Goal: Task Accomplishment & Management: Understand process/instructions

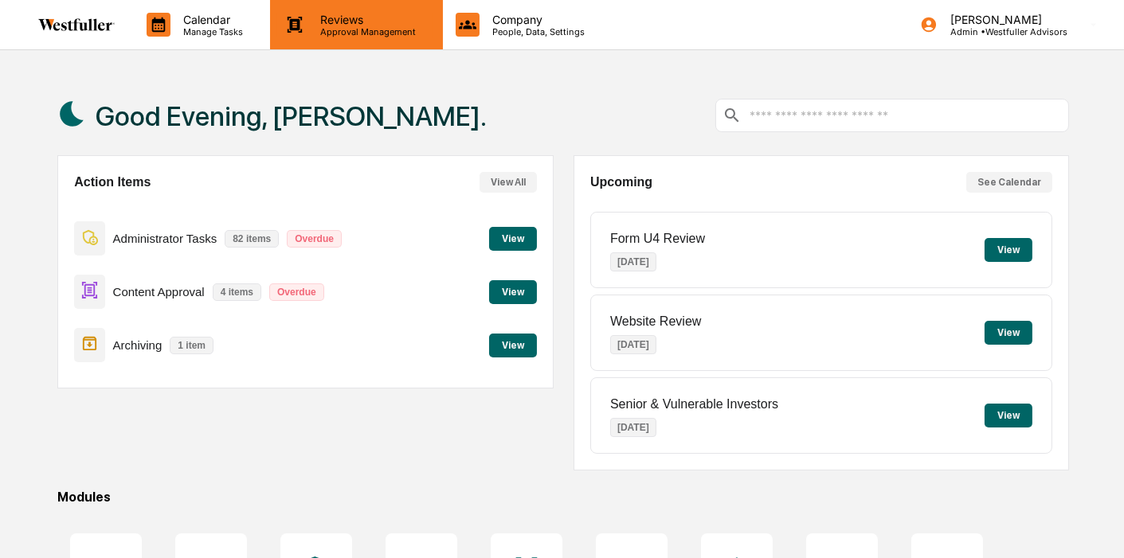
click at [331, 26] on p "Approval Management" at bounding box center [365, 31] width 116 height 11
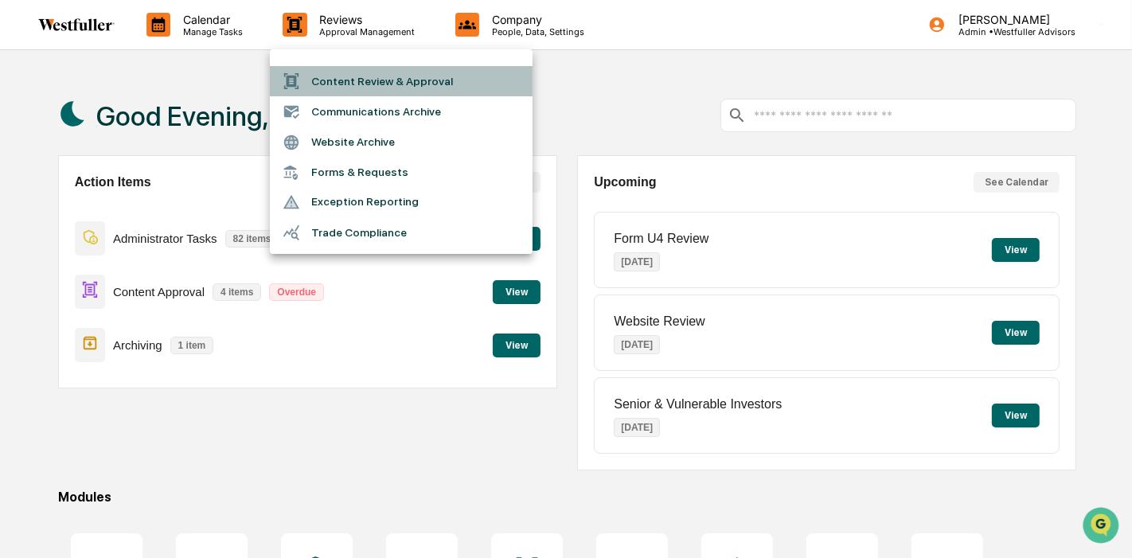
click at [336, 76] on li "Content Review & Approval" at bounding box center [401, 81] width 263 height 30
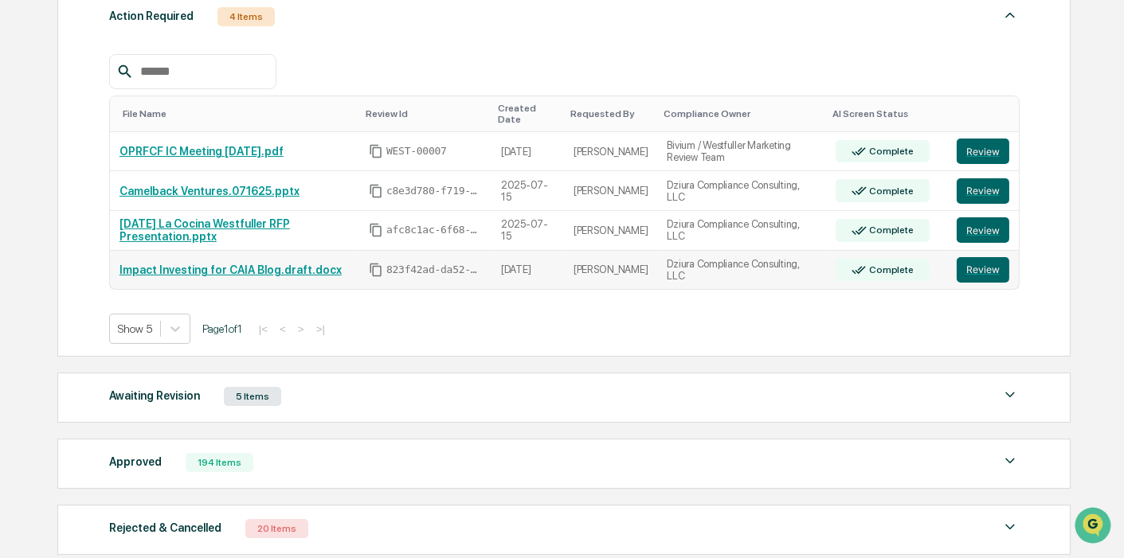
scroll to position [265, 0]
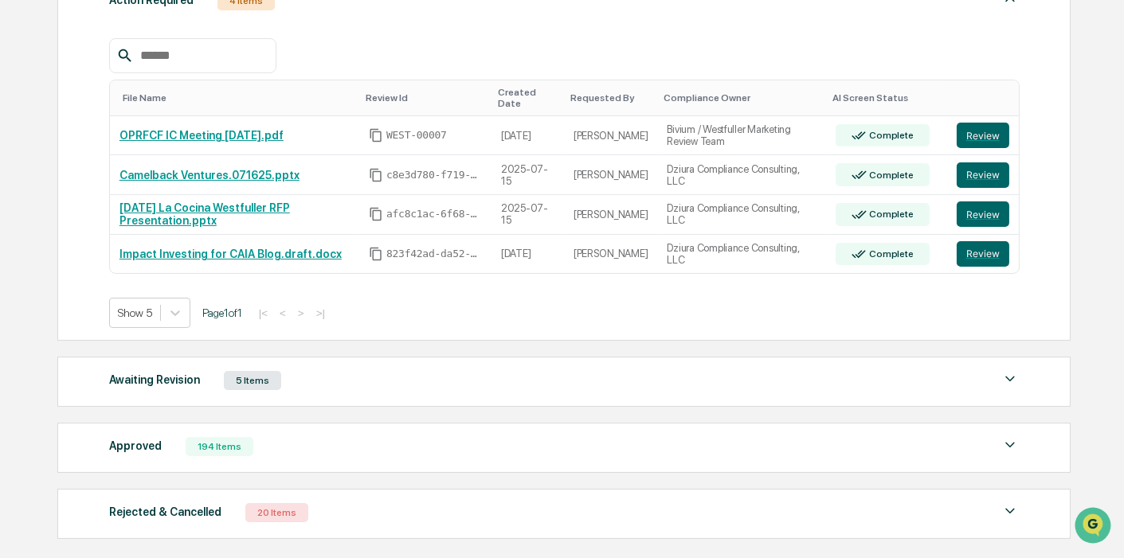
click at [454, 423] on div "Approved 194 Items File Name Review Id Created Date Requested By Compliance Own…" at bounding box center [563, 448] width 1013 height 50
click at [457, 436] on div "Approved 194 Items" at bounding box center [564, 447] width 910 height 22
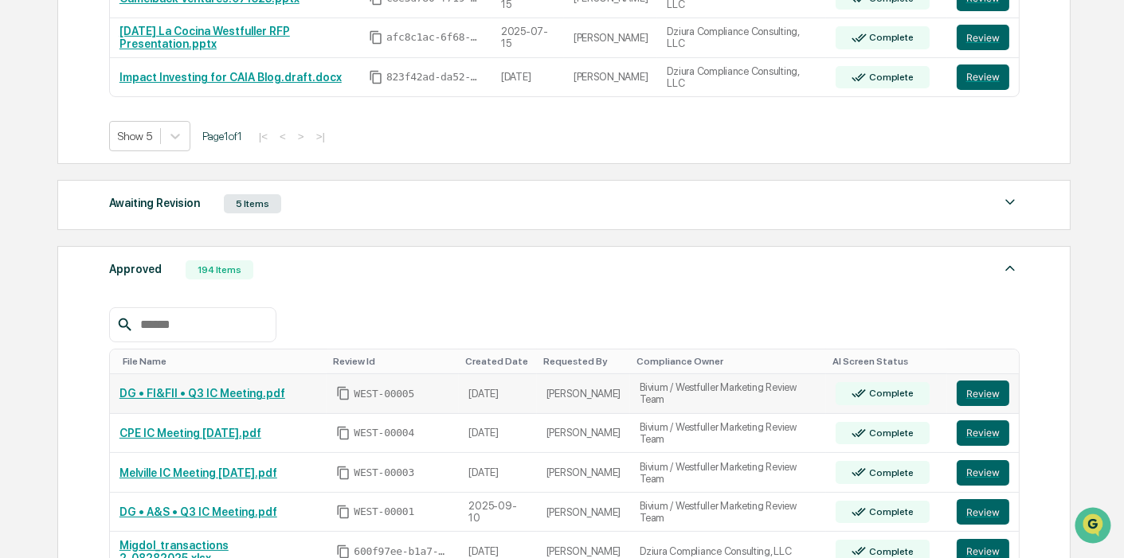
scroll to position [354, 0]
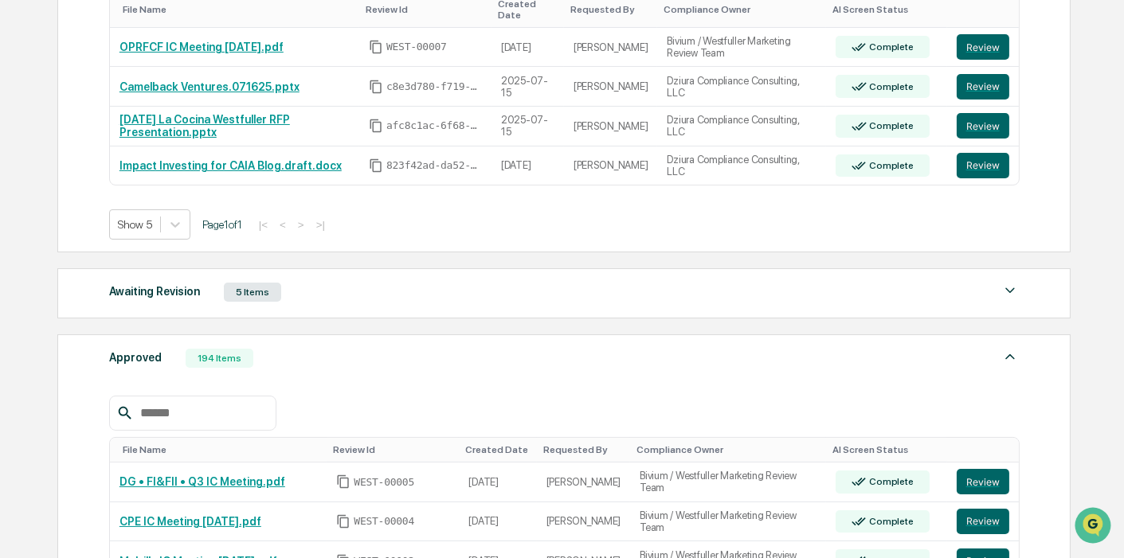
click at [396, 281] on div "Awaiting Revision 5 Items" at bounding box center [564, 292] width 910 height 22
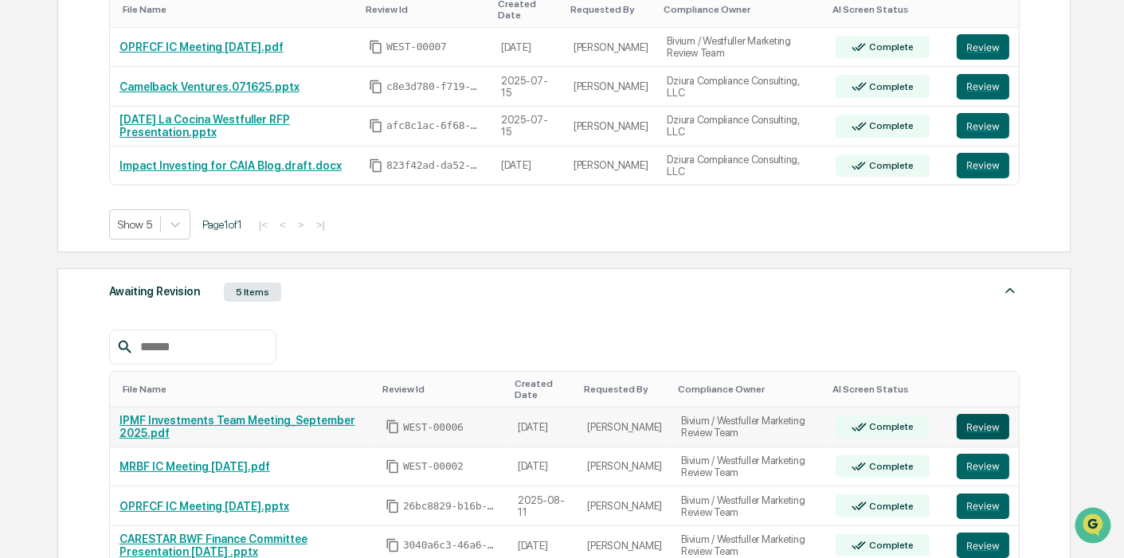
click at [987, 416] on button "Review" at bounding box center [982, 426] width 53 height 25
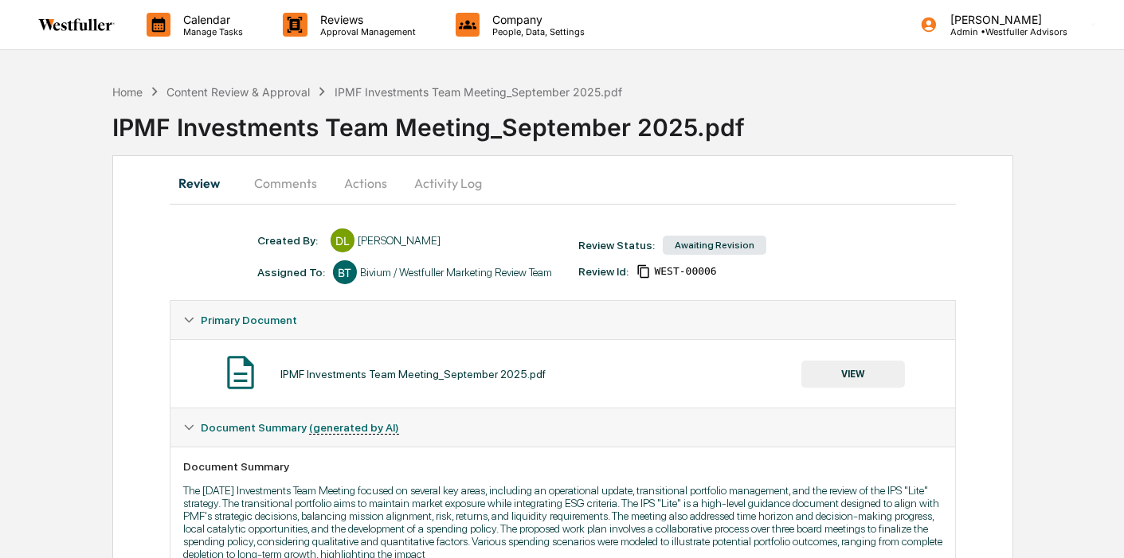
click at [253, 186] on button "Comments" at bounding box center [285, 183] width 88 height 38
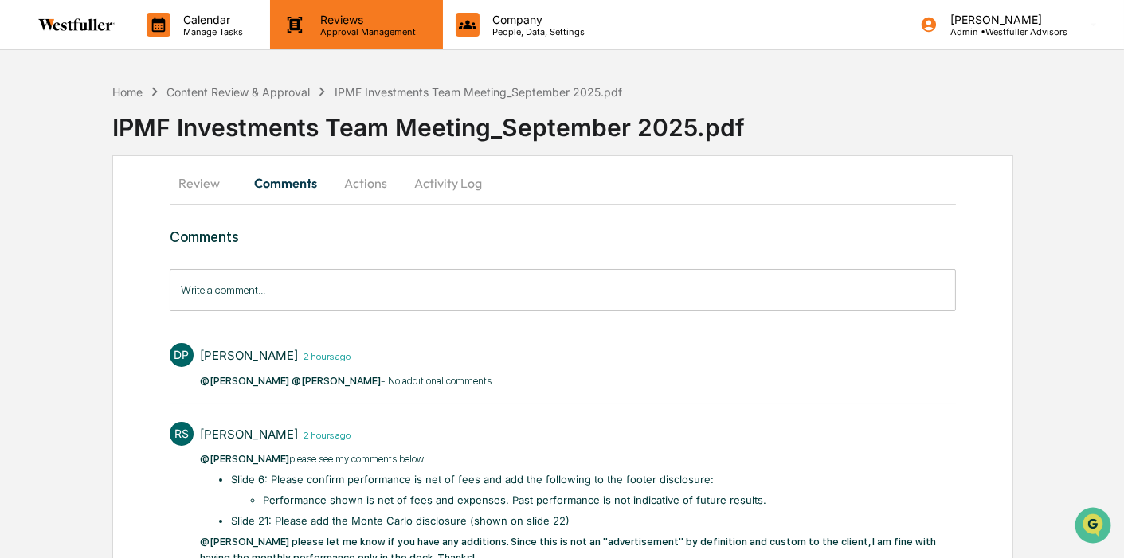
click at [319, 29] on p "Approval Management" at bounding box center [365, 31] width 116 height 11
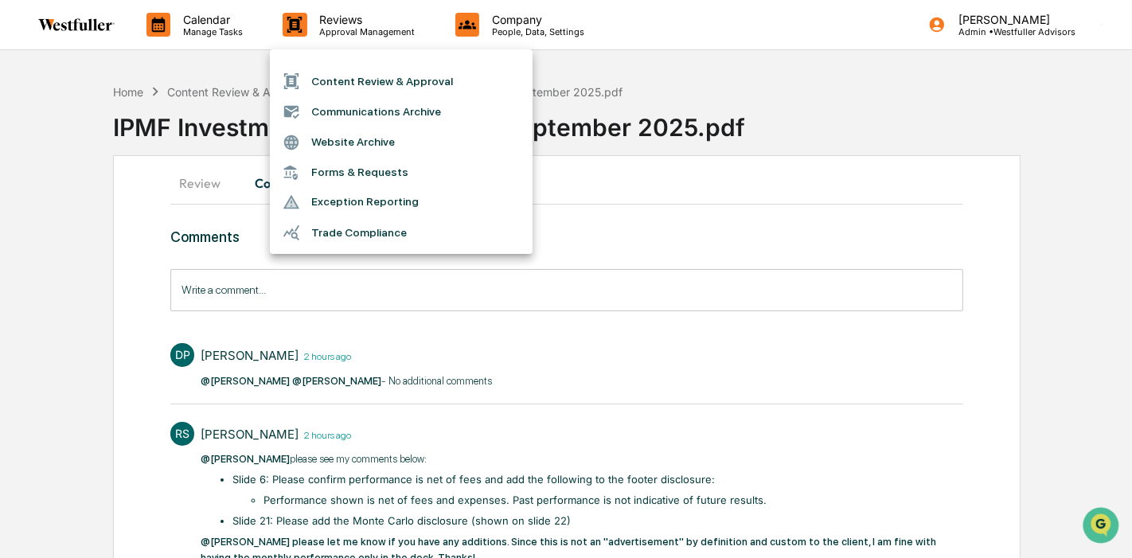
click at [330, 86] on li "Content Review & Approval" at bounding box center [401, 81] width 263 height 30
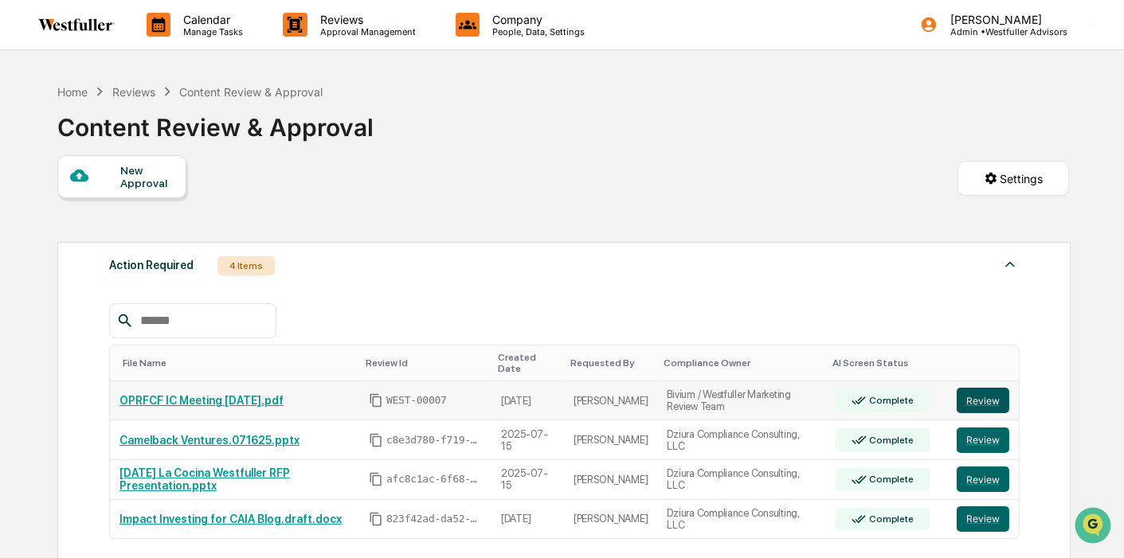
click at [976, 388] on button "Review" at bounding box center [982, 400] width 53 height 25
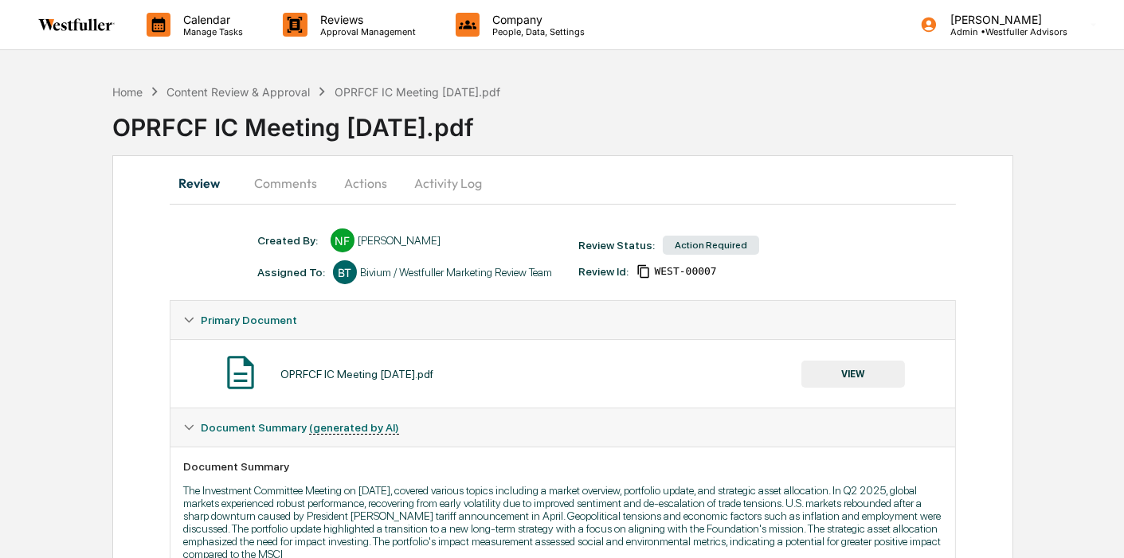
click at [299, 177] on button "Comments" at bounding box center [285, 183] width 88 height 38
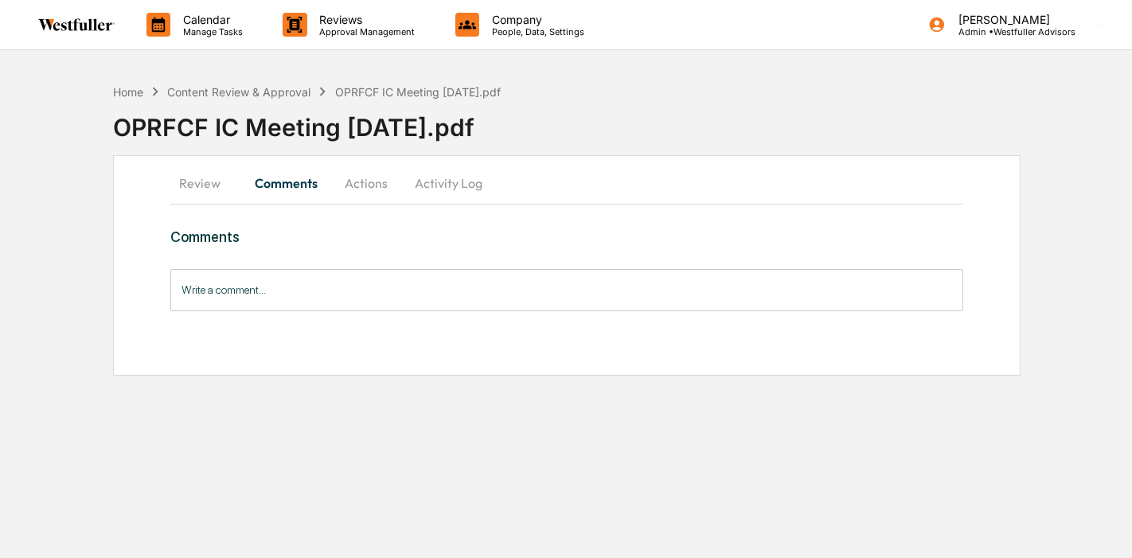
click at [217, 178] on button "Review" at bounding box center [206, 183] width 72 height 38
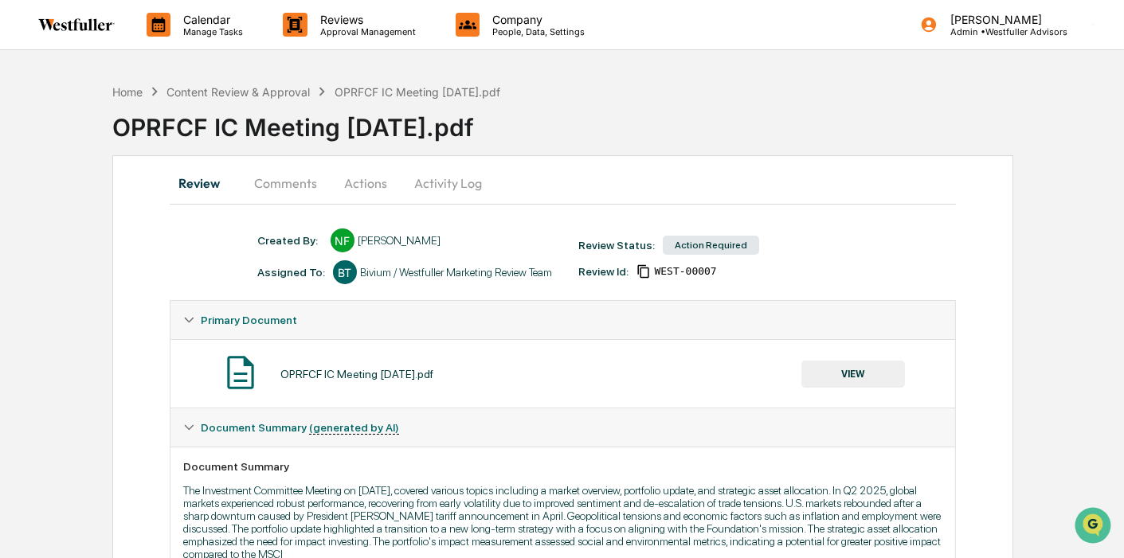
click at [829, 372] on button "VIEW" at bounding box center [853, 374] width 104 height 27
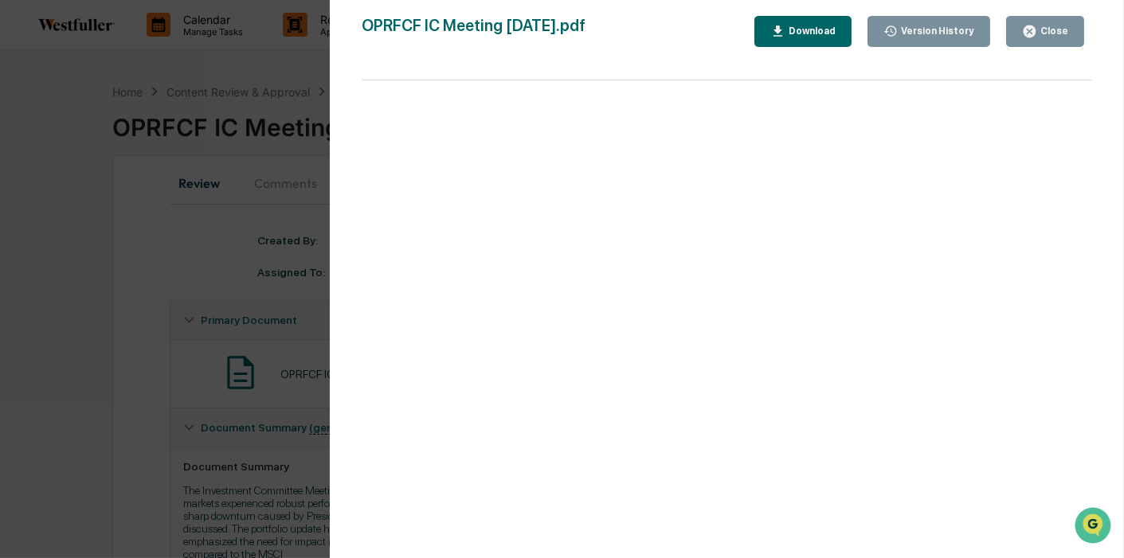
click at [898, 30] on icon "button" at bounding box center [890, 31] width 15 height 15
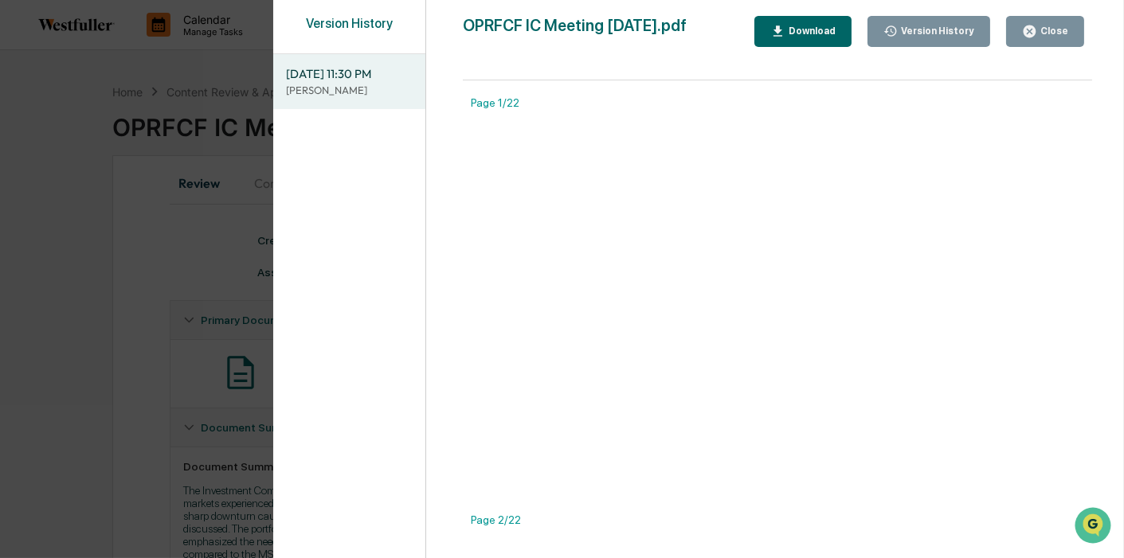
click at [150, 227] on div "Version History 09/16/2025, 11:30 PM Neslihan Feradov OPRFCF IC Meeting 8.12.25…" at bounding box center [562, 279] width 1124 height 558
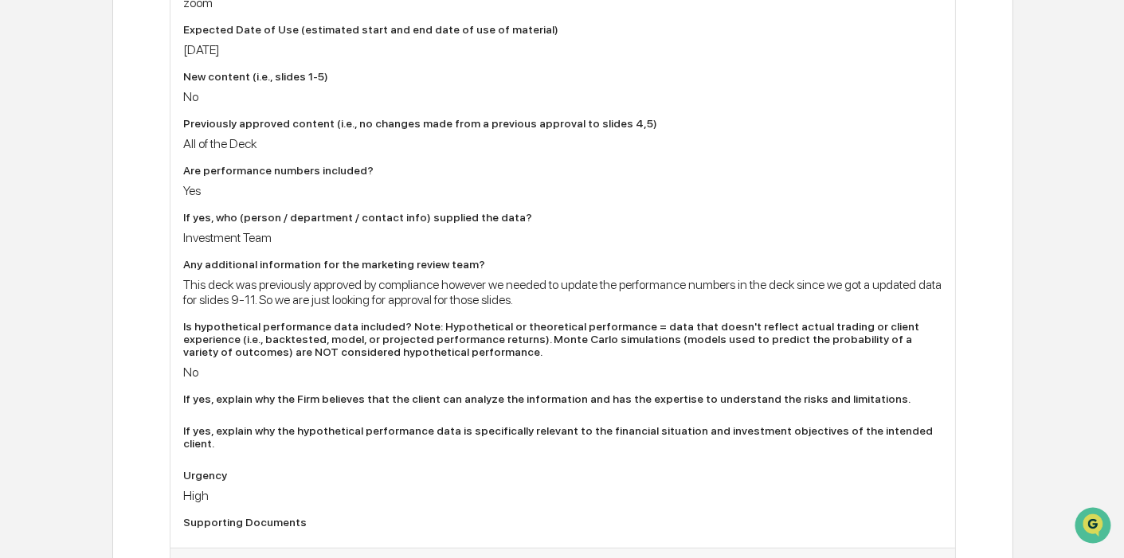
scroll to position [707, 0]
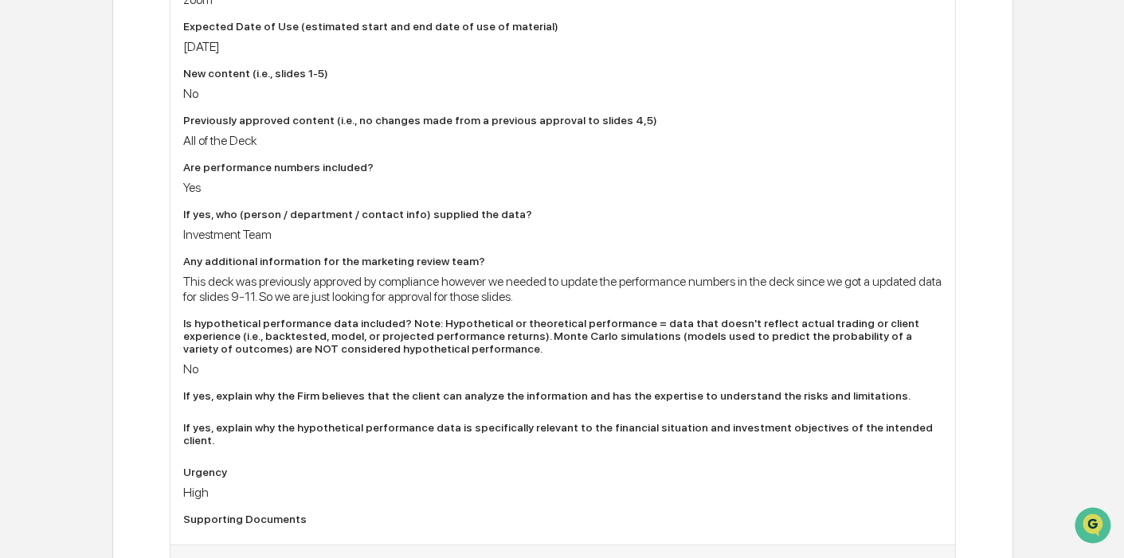
click at [601, 245] on div "Target Market (type of client who will be solicited with the material – i.e., i…" at bounding box center [563, 199] width 760 height 666
click at [729, 274] on div "This deck was previously approved by compliance however we needed to update the…" at bounding box center [563, 289] width 760 height 30
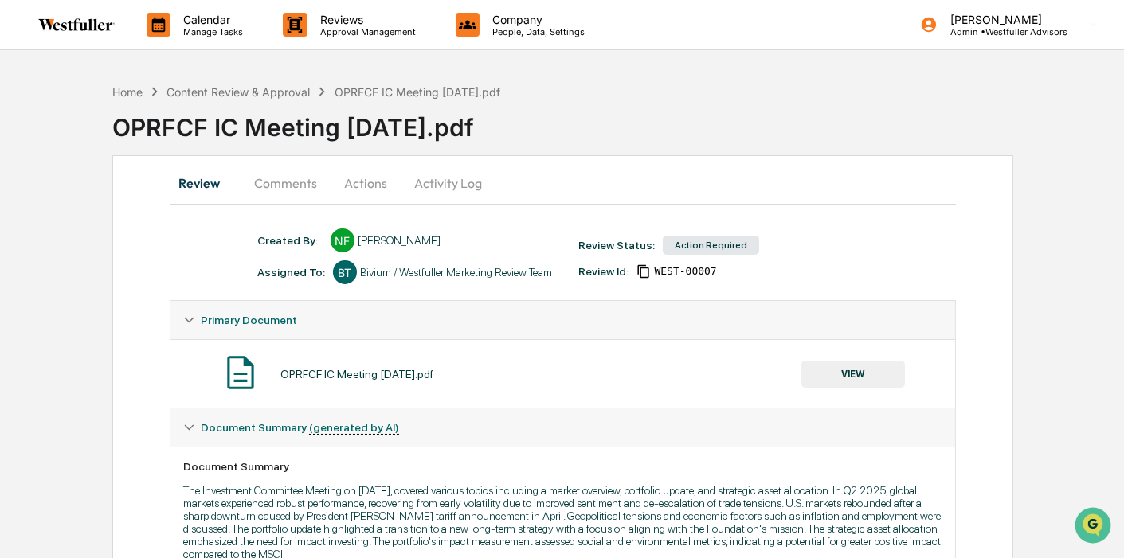
scroll to position [0, 0]
click at [288, 184] on button "Comments" at bounding box center [285, 183] width 88 height 38
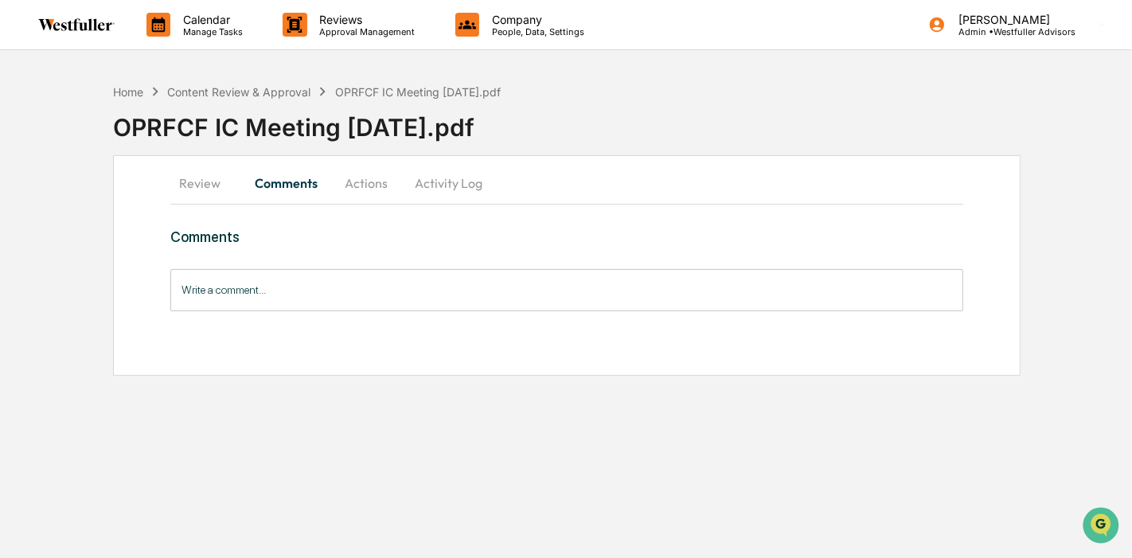
click at [198, 183] on button "Review" at bounding box center [206, 183] width 72 height 38
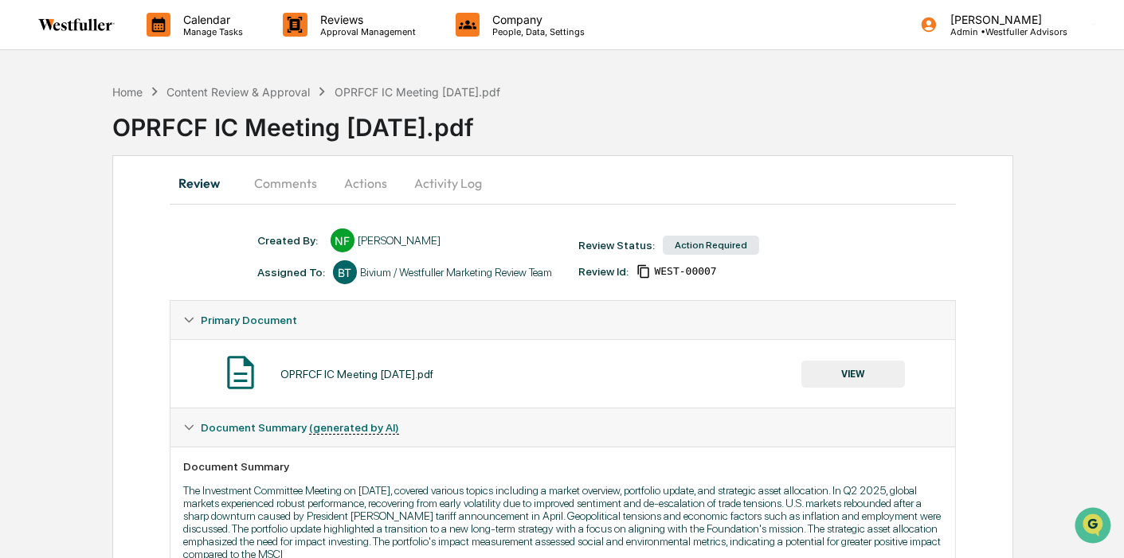
click at [862, 373] on button "VIEW" at bounding box center [853, 374] width 104 height 27
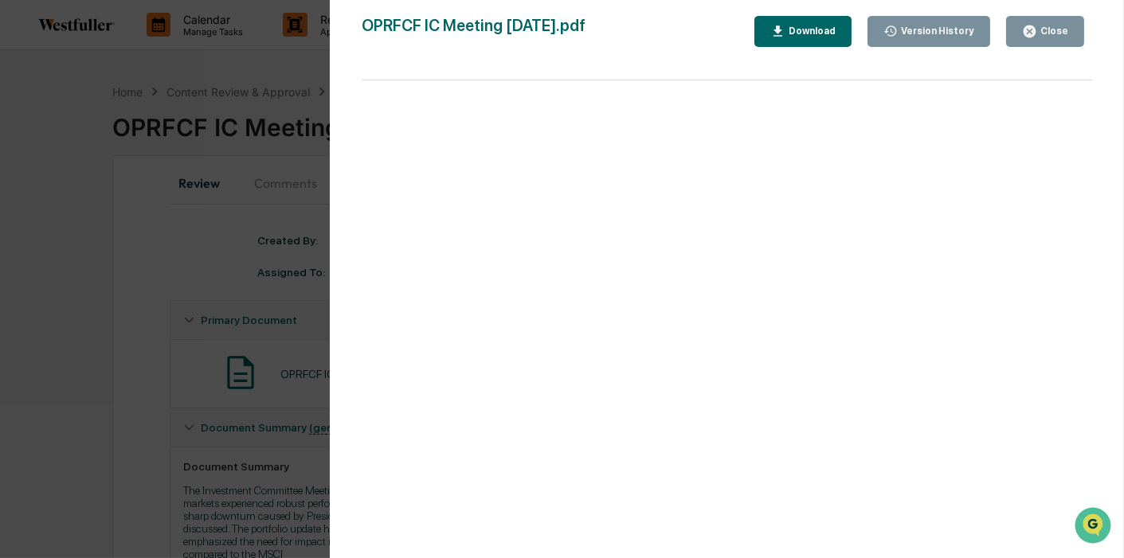
click at [818, 34] on div "Download" at bounding box center [810, 30] width 50 height 11
